Goal: Navigation & Orientation: Find specific page/section

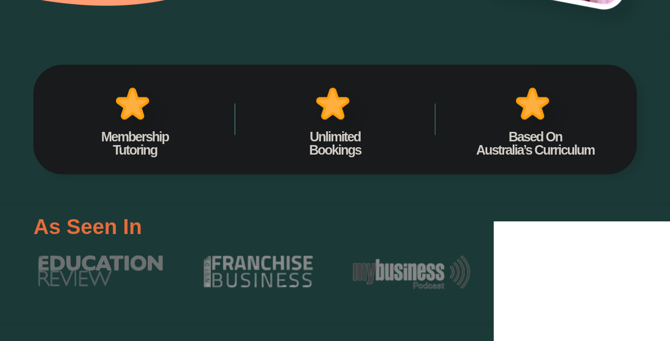
click at [269, 189] on div "Membership Tutoring Unlimited Bookings Based On Australia’s Curriculum 24/7 Acc…" at bounding box center [334, 119] width 603 height 170
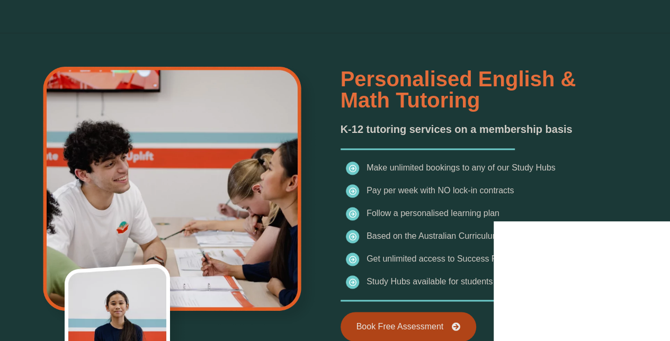
scroll to position [646, 0]
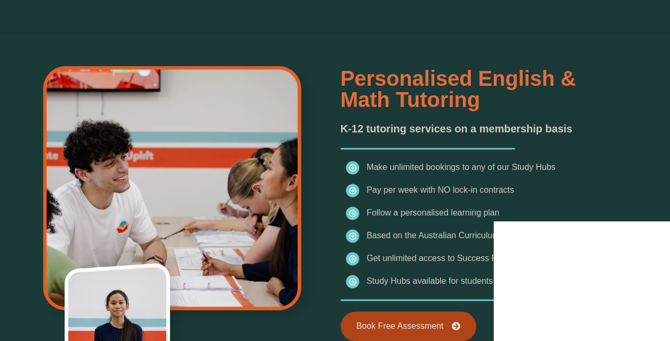
click at [326, 138] on div at bounding box center [183, 205] width 301 height 284
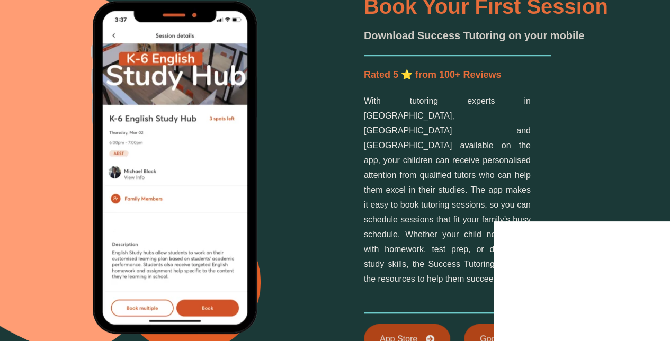
scroll to position [2421, 0]
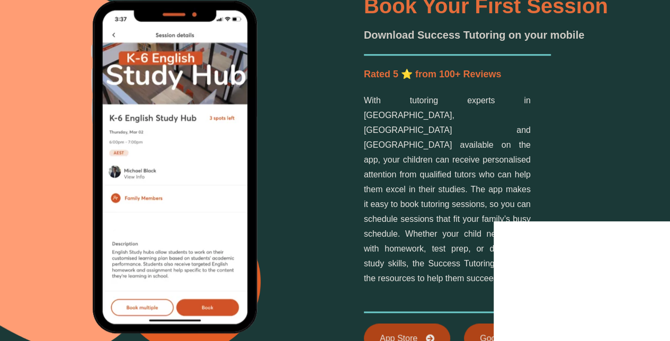
click at [331, 163] on div "Book Your First Session Download Success Tutoring on your mobile Rated 5 ⭐ from…" at bounding box center [334, 189] width 603 height 459
click at [345, 174] on div "Book Your First Session Download Success Tutoring on your mobile Rated 5 ⭐ from…" at bounding box center [334, 189] width 603 height 459
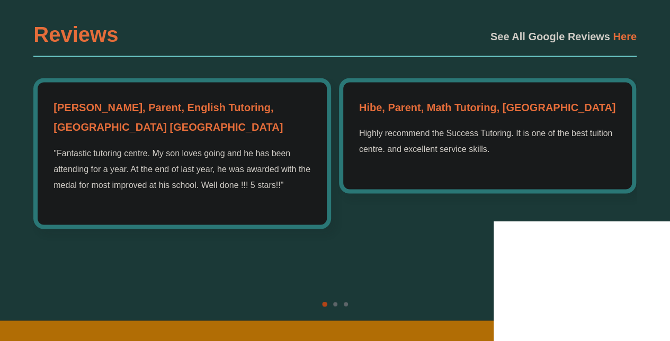
scroll to position [2845, 0]
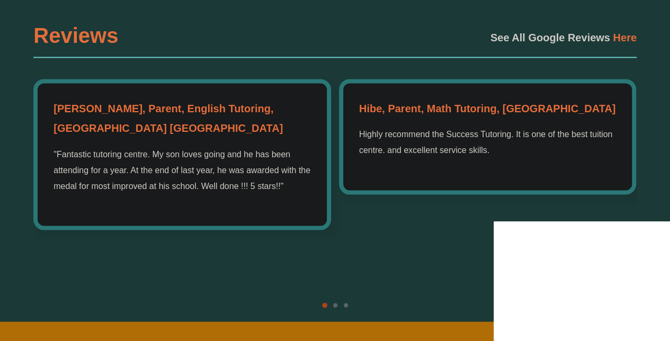
click at [321, 148] on div "Josie, Parent, English Tutoring, Sydney NSW "Fantastic tutoring centre. My son …" at bounding box center [182, 154] width 298 height 150
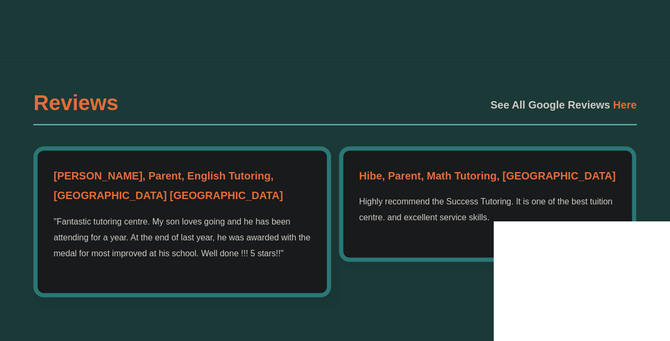
scroll to position [2768, 0]
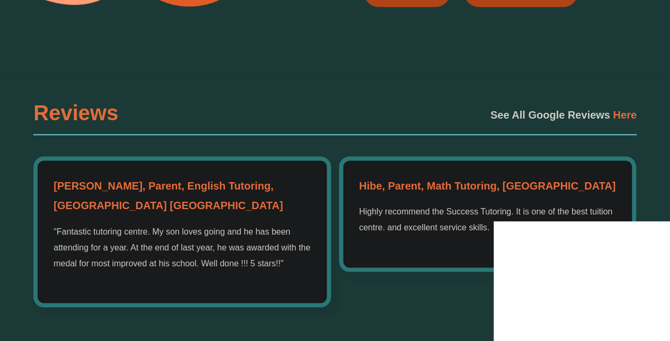
click at [373, 204] on p "Highly recommend the Success Tutoring. It is one of the best tuition centre. an…" at bounding box center [487, 219] width 257 height 31
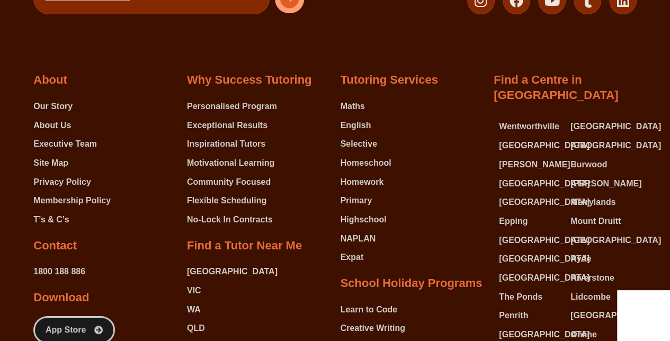
scroll to position [4152, 0]
click at [194, 301] on span "WA" at bounding box center [194, 309] width 14 height 16
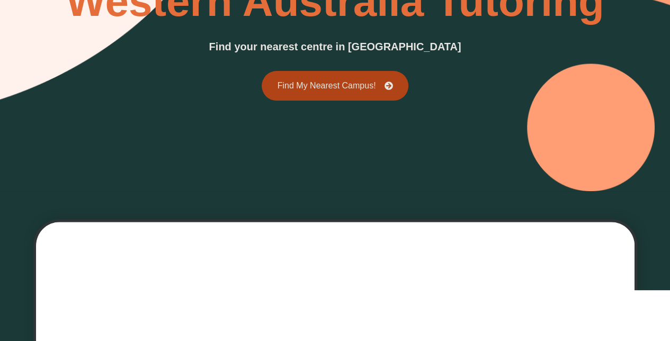
scroll to position [123, 0]
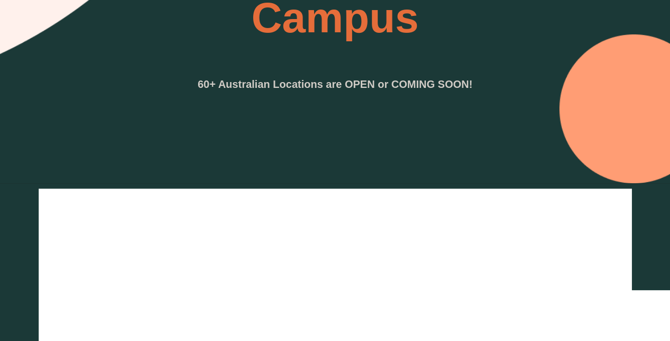
scroll to position [190, 0]
